Goal: Task Accomplishment & Management: Manage account settings

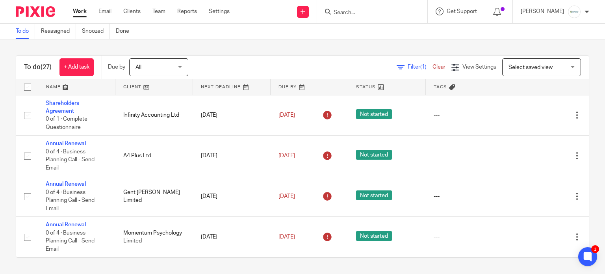
click at [358, 15] on input "Search" at bounding box center [368, 12] width 71 height 7
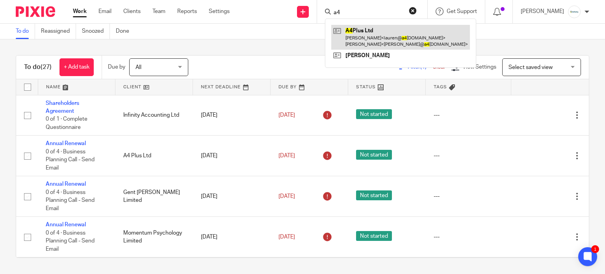
type input "a4"
click at [371, 27] on link at bounding box center [400, 37] width 139 height 24
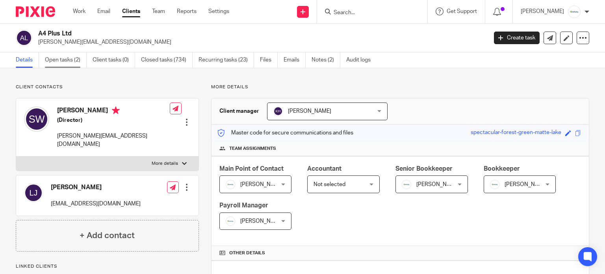
click at [52, 58] on link "Open tasks (2)" at bounding box center [66, 59] width 42 height 15
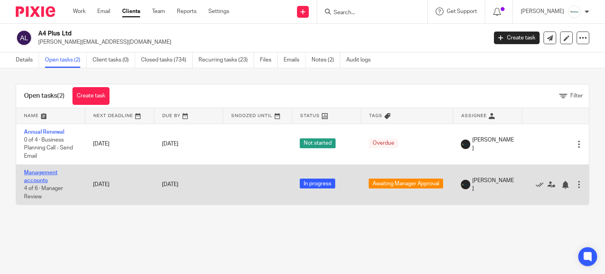
click at [47, 171] on link "Management accounts" at bounding box center [40, 176] width 33 height 13
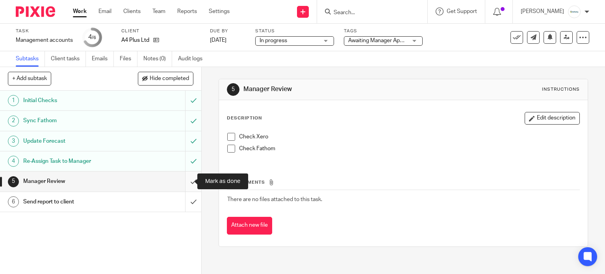
click at [191, 179] on input "submit" at bounding box center [100, 181] width 201 height 20
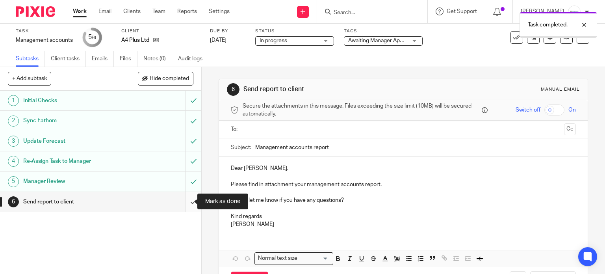
click at [187, 203] on input "submit" at bounding box center [100, 202] width 201 height 20
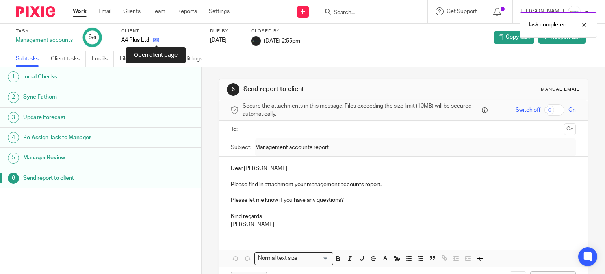
click at [157, 41] on icon at bounding box center [156, 40] width 6 height 6
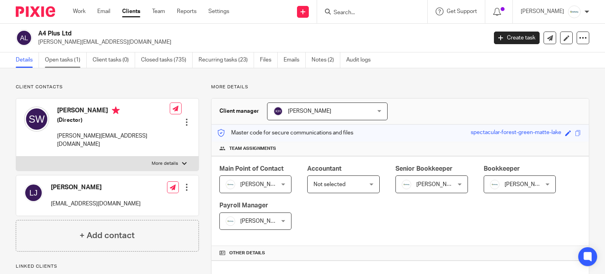
click at [63, 61] on link "Open tasks (1)" at bounding box center [66, 59] width 42 height 15
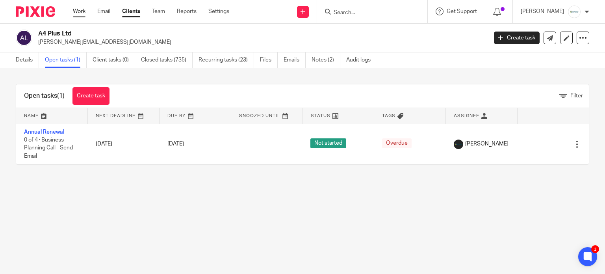
click at [74, 11] on link "Work" at bounding box center [79, 11] width 13 height 8
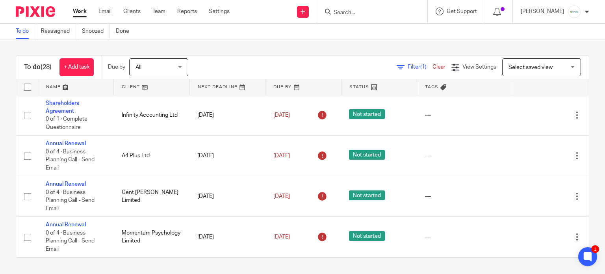
click at [358, 15] on input "Search" at bounding box center [368, 12] width 71 height 7
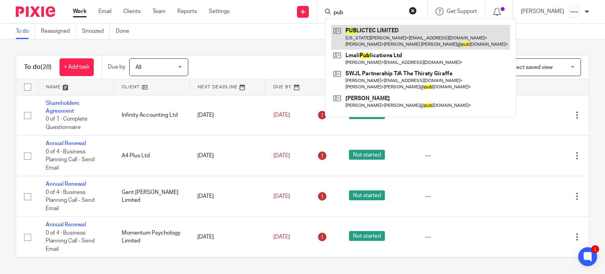
type input "pub"
click at [415, 39] on link at bounding box center [420, 37] width 179 height 24
